Goal: Information Seeking & Learning: Learn about a topic

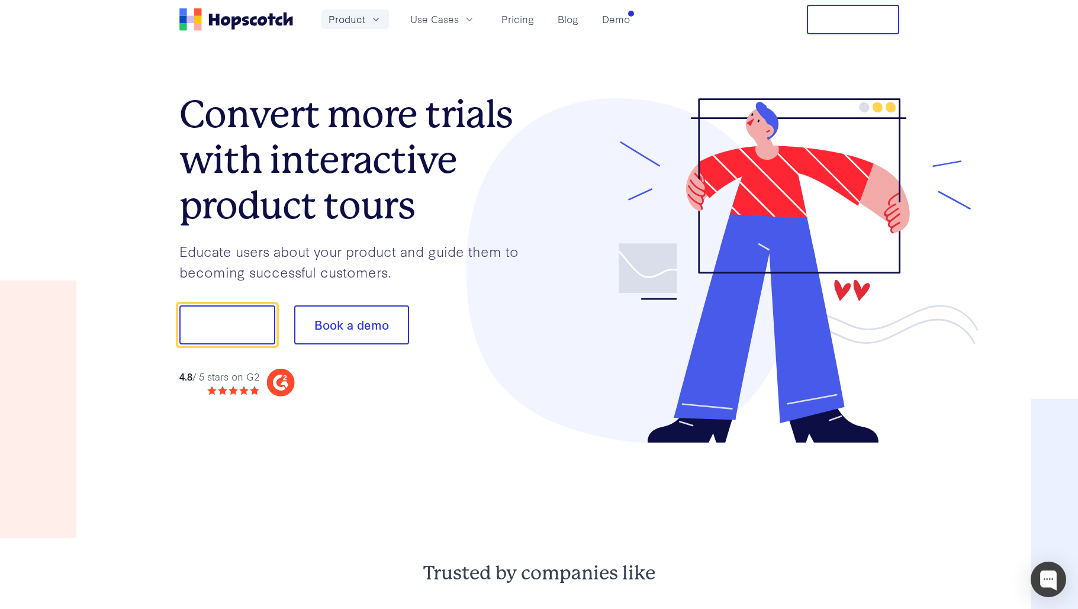
click at [364, 20] on button "Product" at bounding box center [354, 19] width 67 height 20
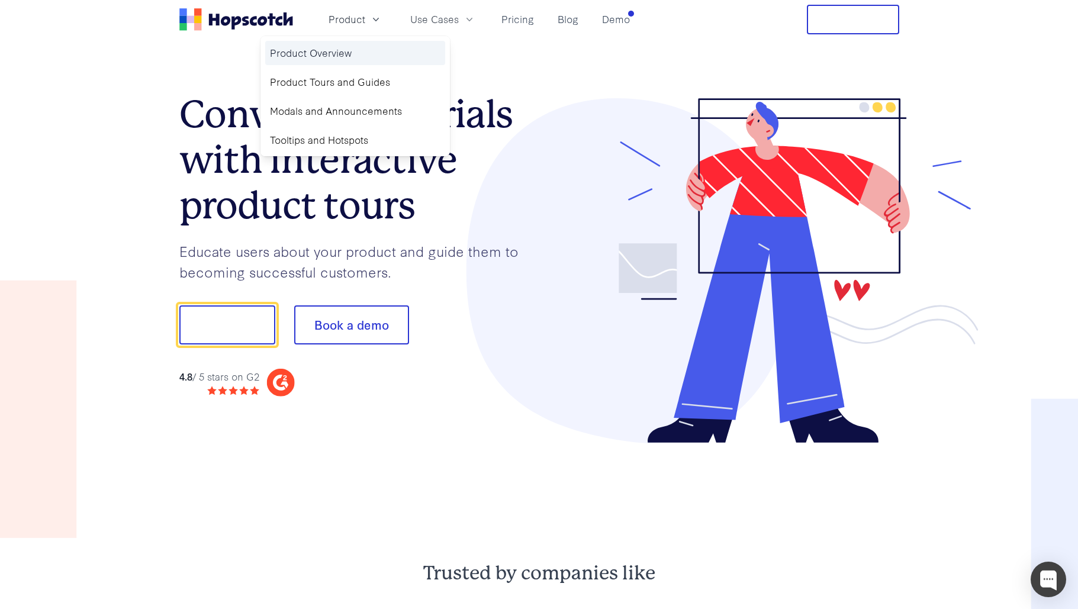
click at [340, 44] on link "Product Overview" at bounding box center [355, 53] width 180 height 24
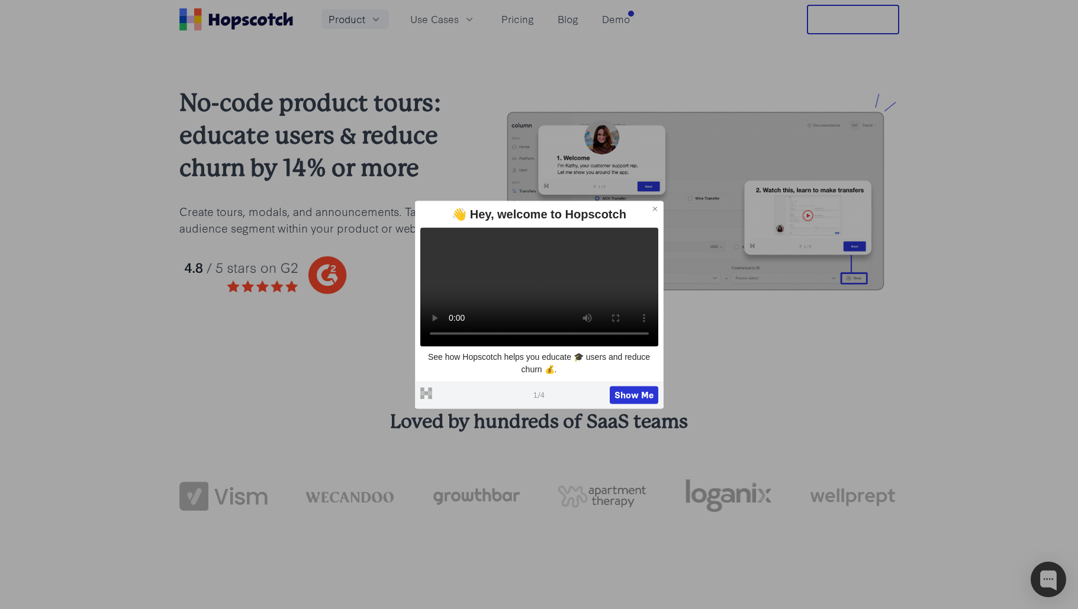
click at [351, 18] on span "Product" at bounding box center [347, 19] width 37 height 15
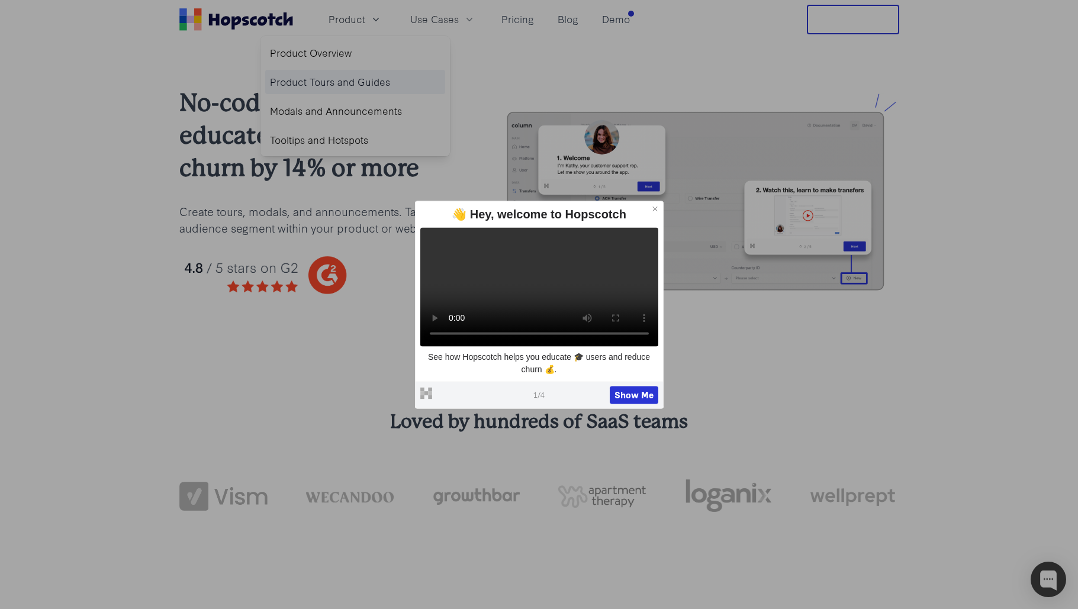
click at [350, 80] on link "Product Tours and Guides" at bounding box center [355, 82] width 180 height 24
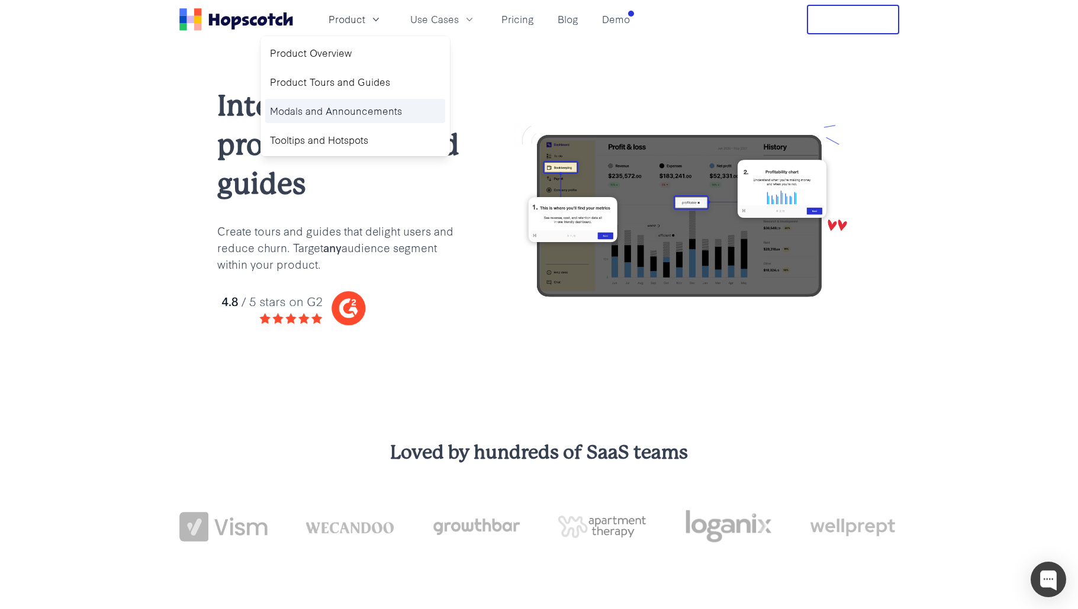
click at [352, 105] on link "Modals and Announcements" at bounding box center [355, 111] width 180 height 24
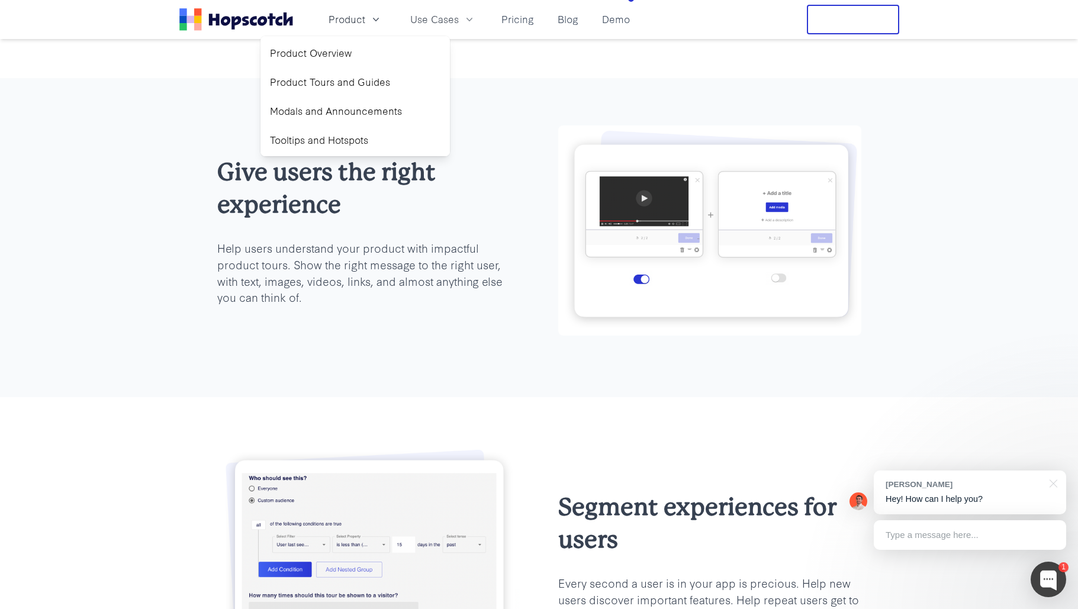
scroll to position [1087, 0]
